Goal: Navigation & Orientation: Find specific page/section

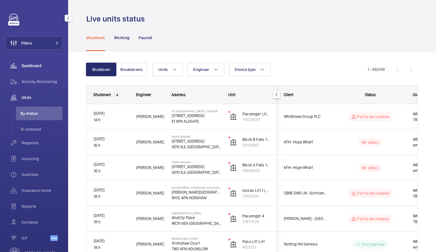
click at [29, 64] on span "Dashboard" at bounding box center [42, 66] width 41 height 6
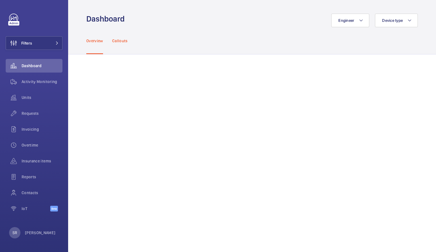
click at [119, 39] on p "Callouts" at bounding box center [120, 41] width 16 height 6
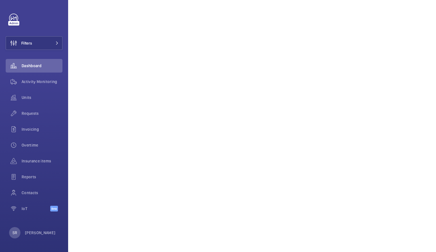
scroll to position [433, 0]
